Goal: Book appointment/travel/reservation

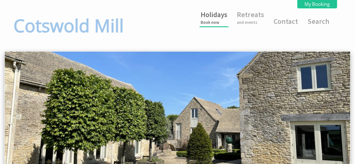
click at [214, 20] on small "Book now" at bounding box center [213, 22] width 27 height 5
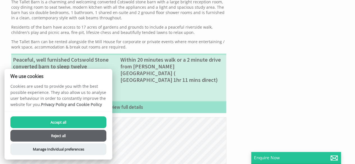
scroll to position [226, 0]
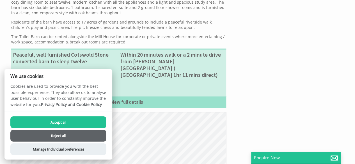
click at [58, 134] on button "Reject all" at bounding box center [58, 136] width 96 height 12
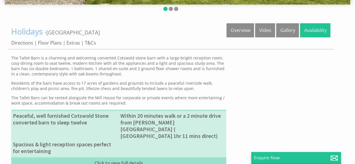
scroll to position [164, 0]
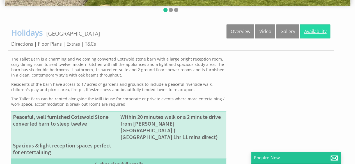
click at [313, 29] on link "Availability" at bounding box center [315, 31] width 30 height 14
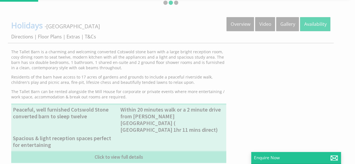
scroll to position [169, 0]
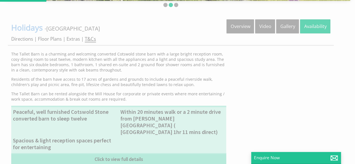
click at [93, 36] on link "T&Cs" at bounding box center [90, 39] width 11 height 7
